Goal: Find contact information: Find contact information

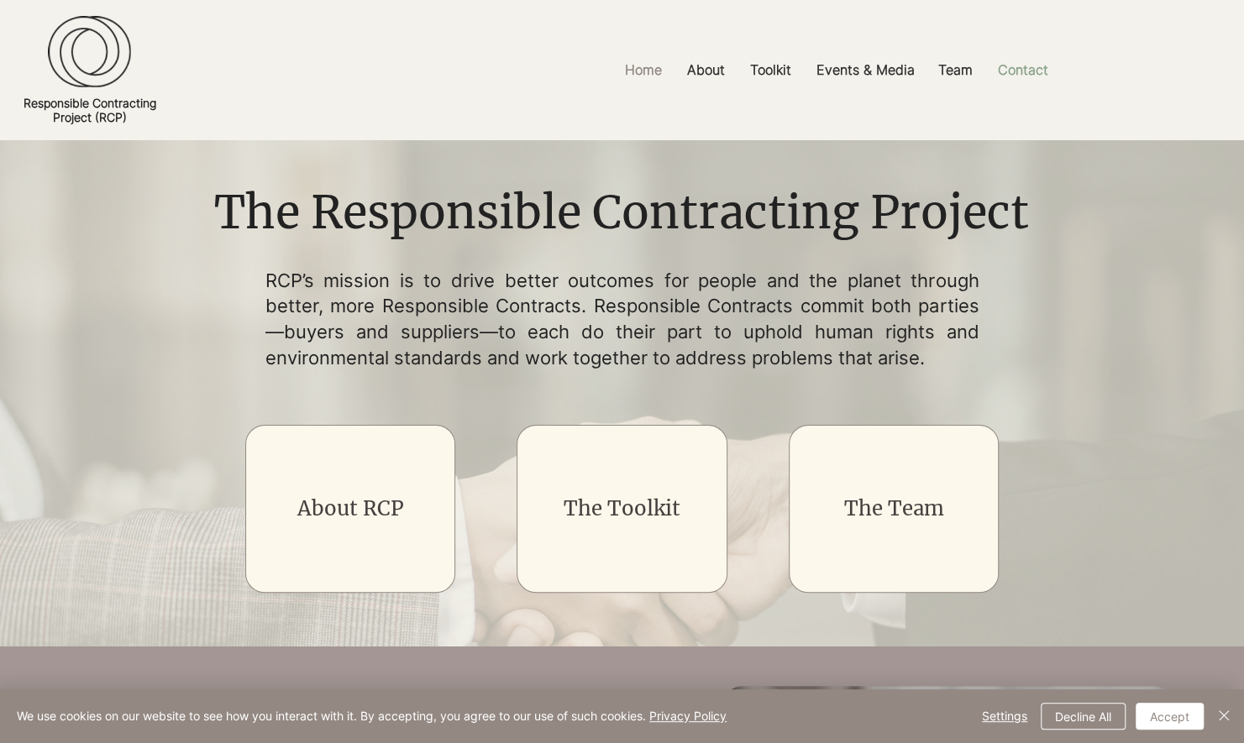
click at [1019, 67] on p "Contact" at bounding box center [1022, 70] width 67 height 38
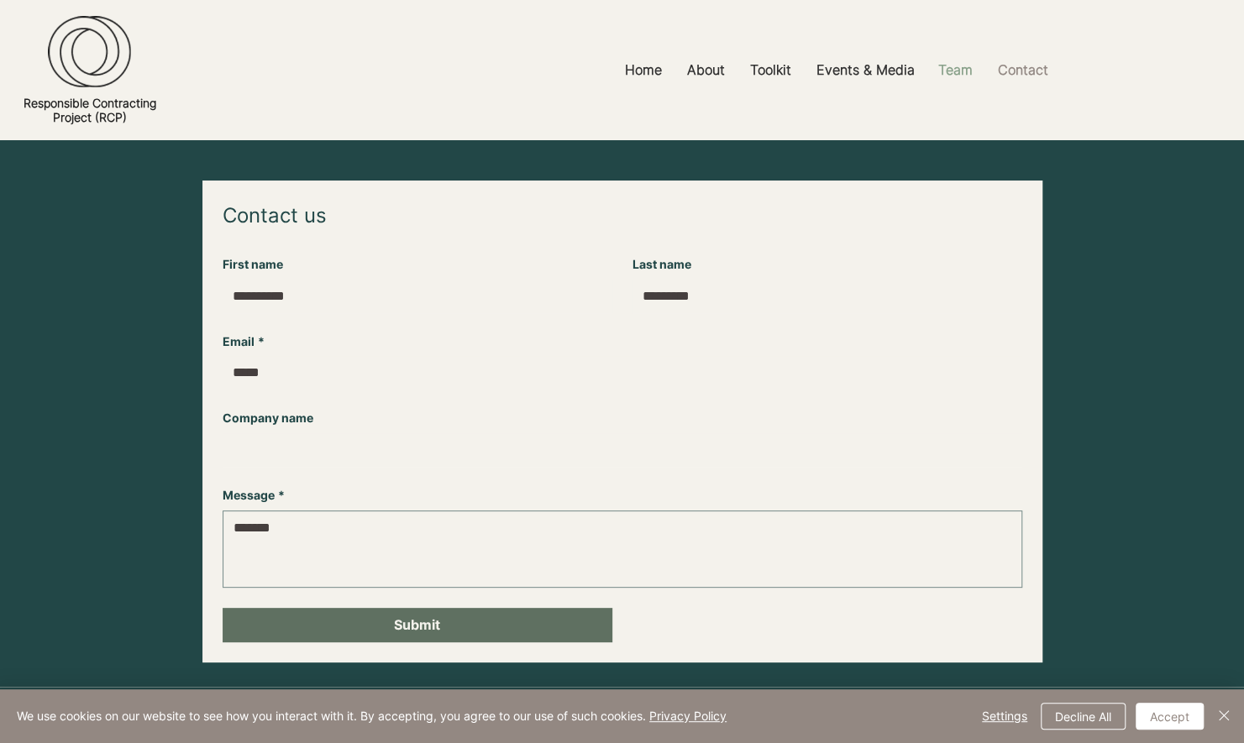
click at [959, 68] on p "Team" at bounding box center [955, 70] width 51 height 38
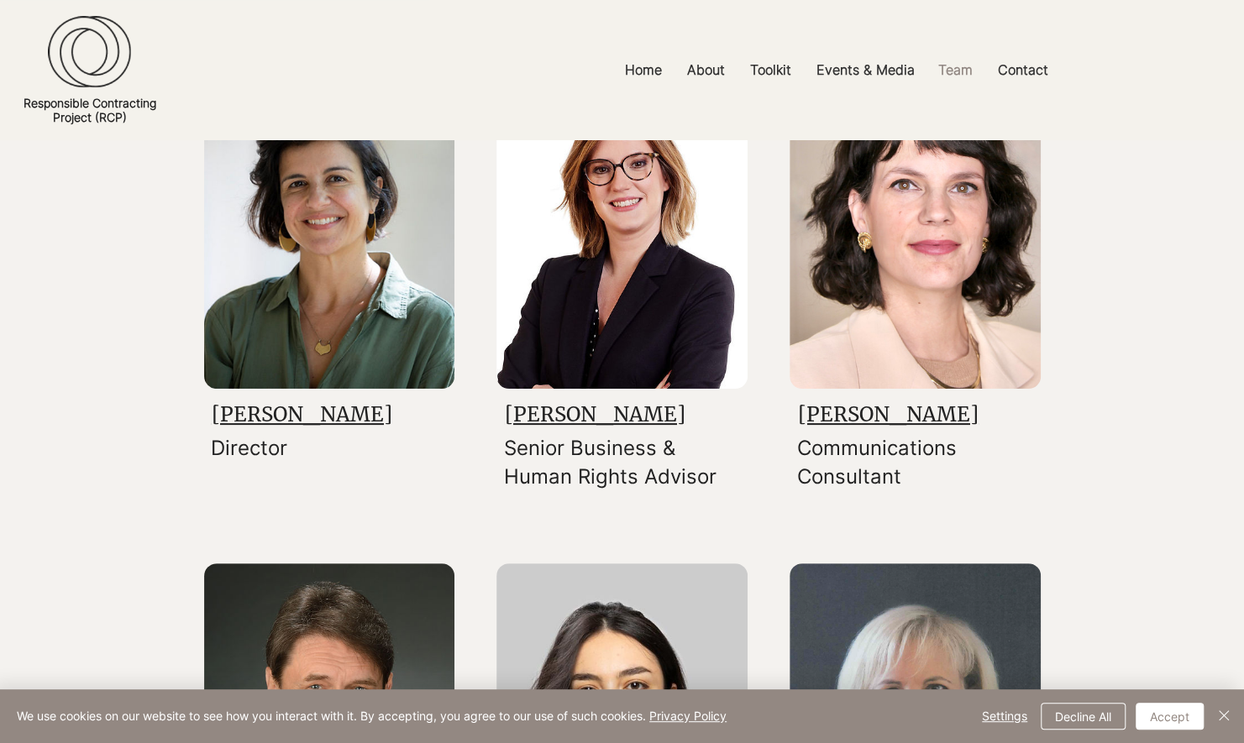
scroll to position [312, 0]
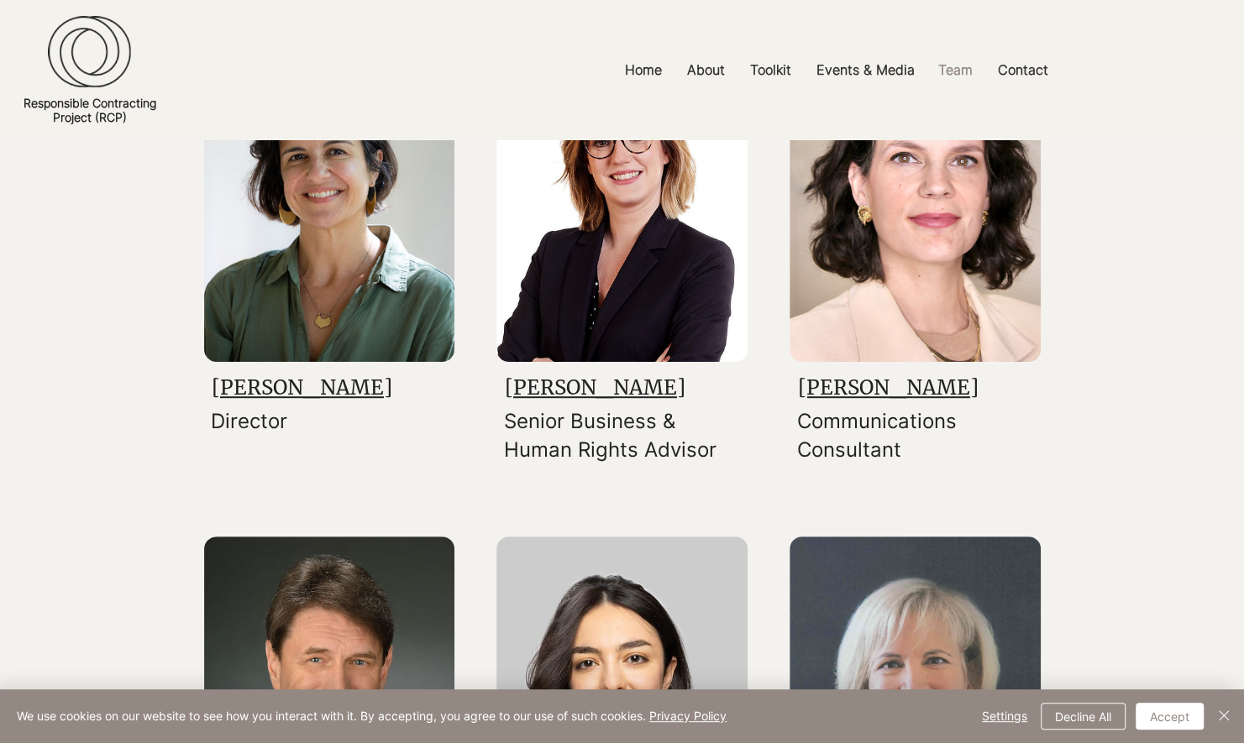
click at [314, 390] on link "[PERSON_NAME]" at bounding box center [302, 388] width 181 height 26
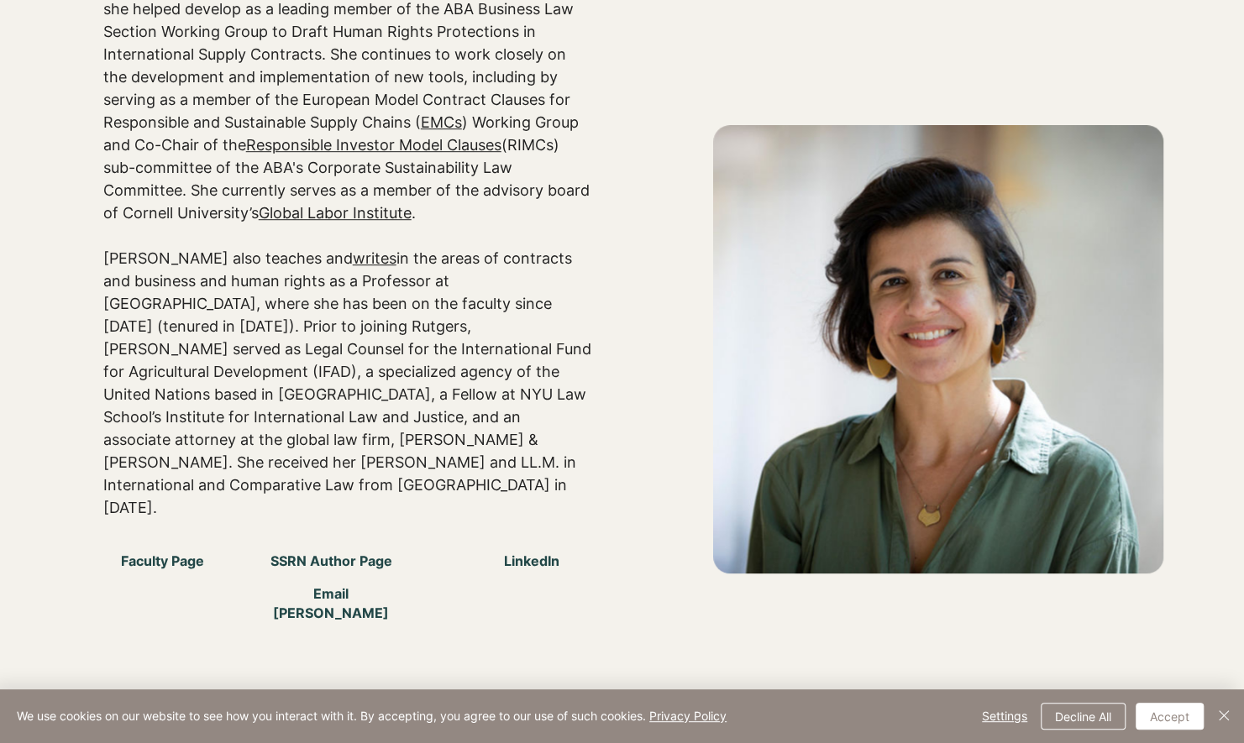
scroll to position [537, 0]
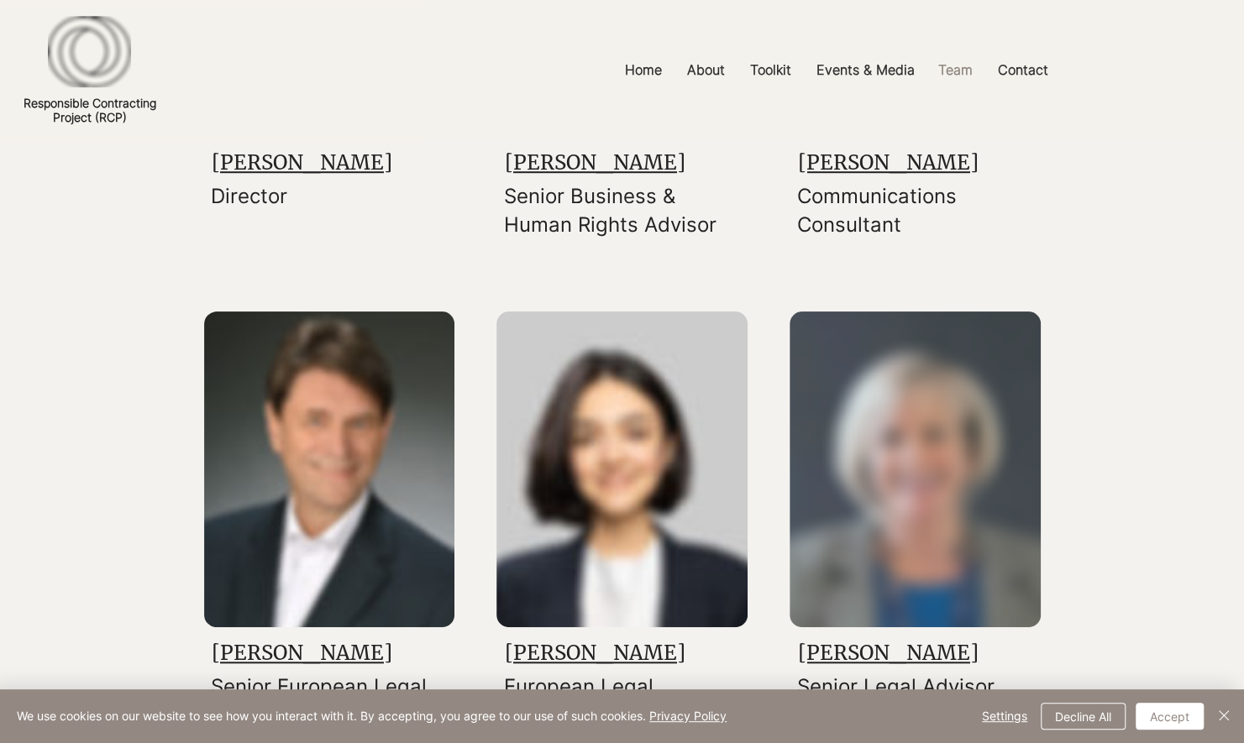
scroll to position [312, 0]
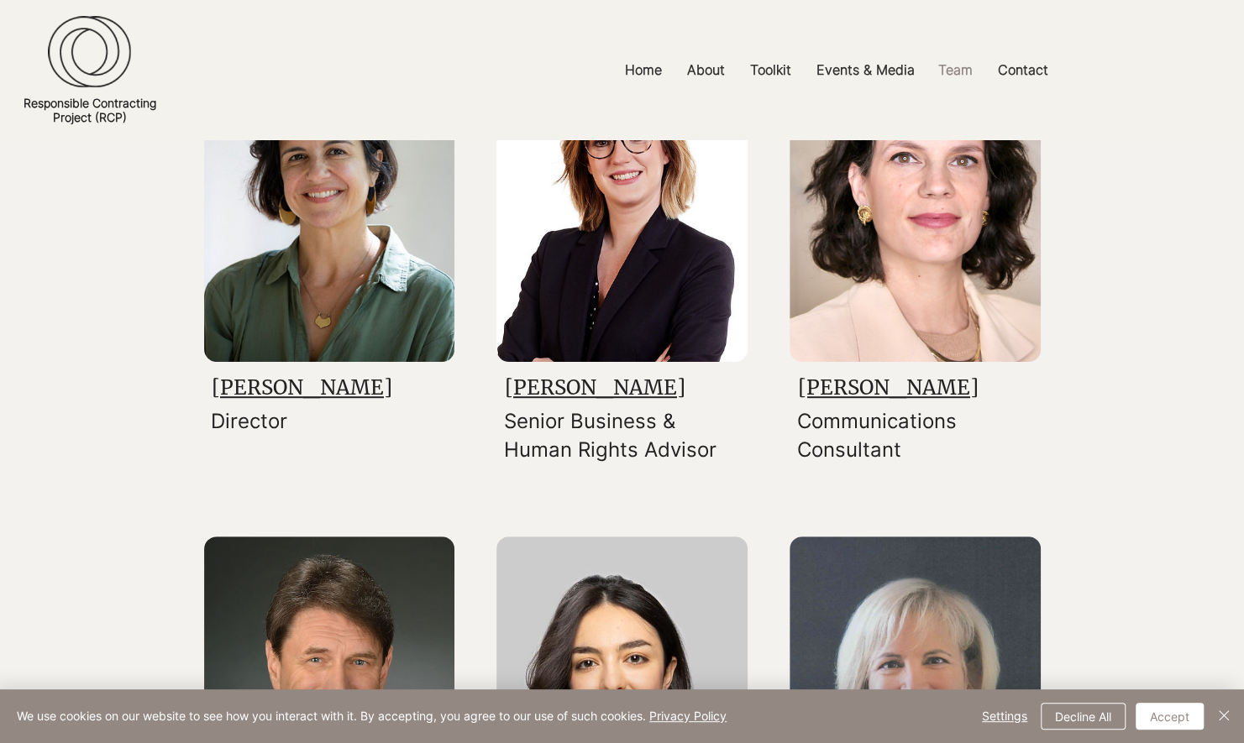
click at [582, 390] on link "[PERSON_NAME]" at bounding box center [595, 388] width 181 height 26
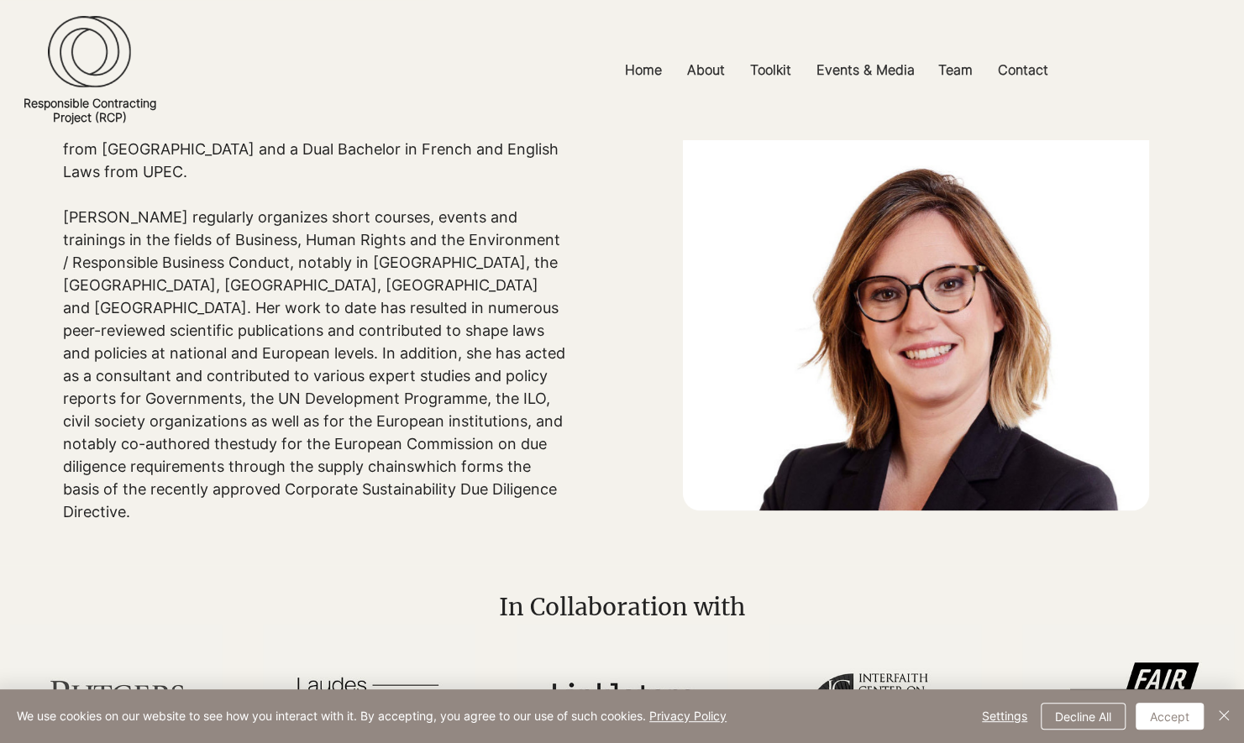
scroll to position [338, 0]
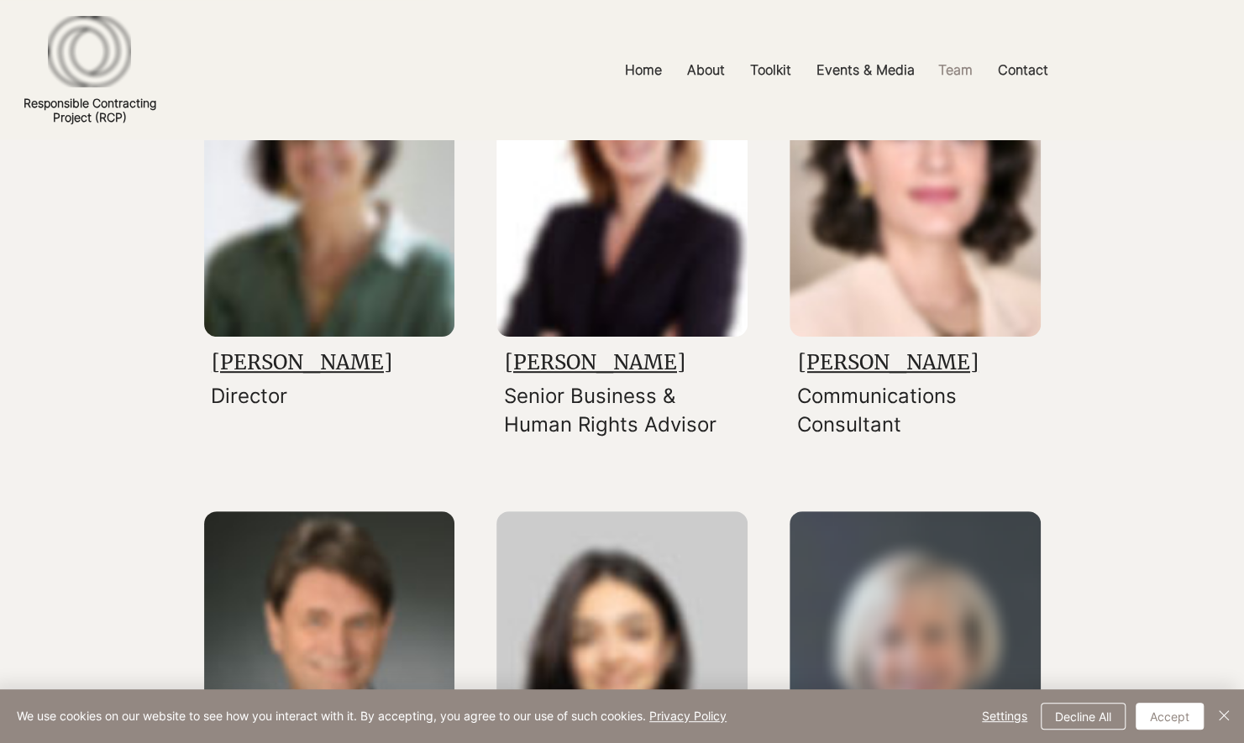
scroll to position [312, 0]
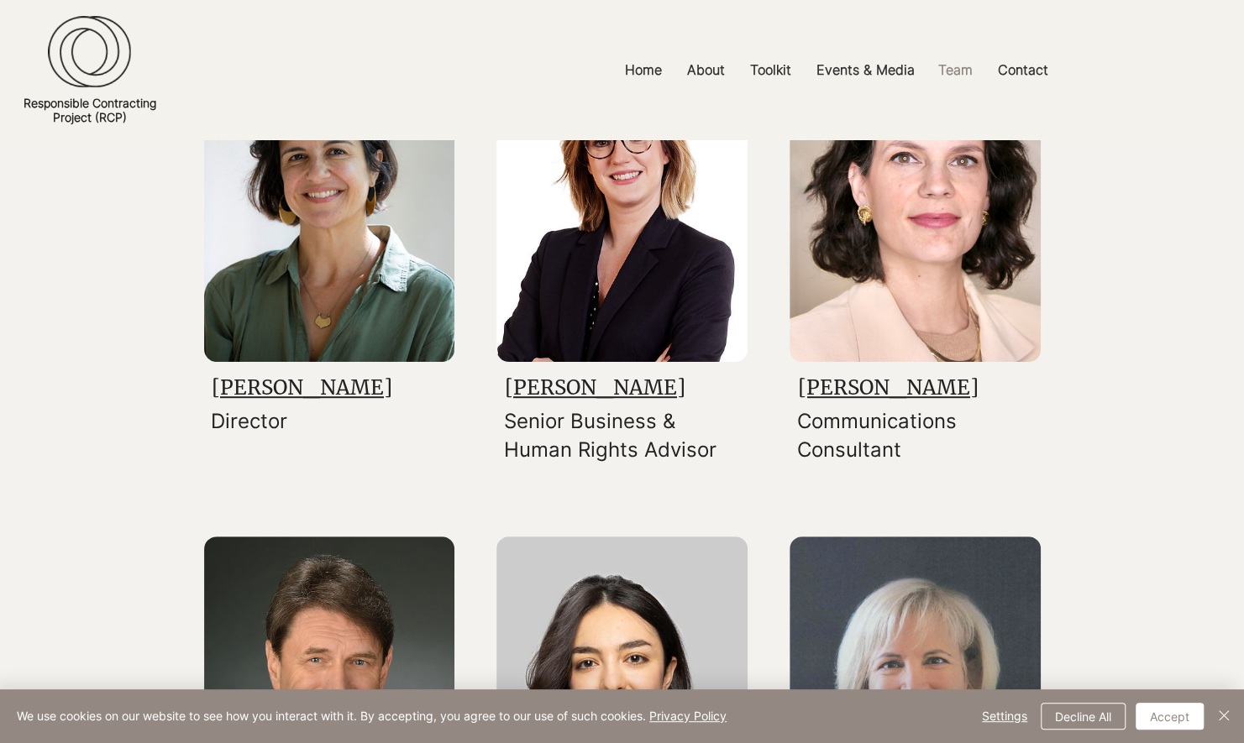
click at [879, 393] on link "[PERSON_NAME]" at bounding box center [888, 388] width 181 height 26
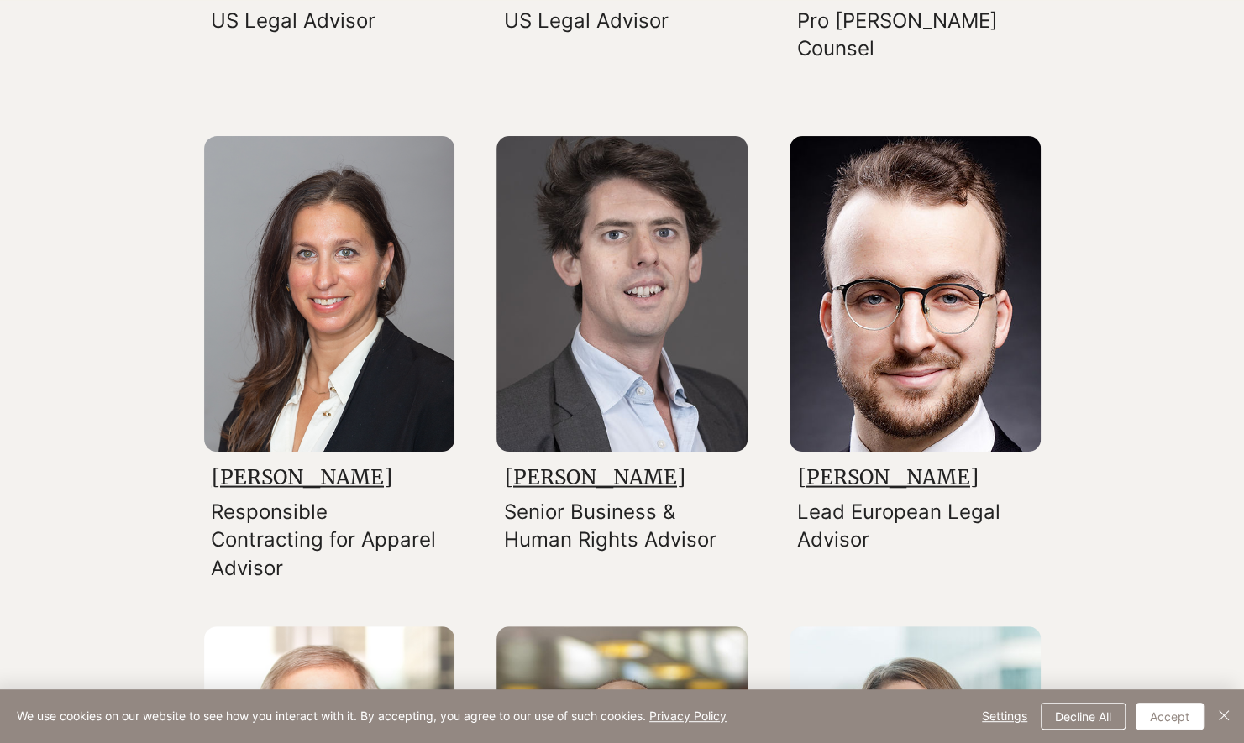
scroll to position [1723, 0]
